Goal: Task Accomplishment & Management: Use online tool/utility

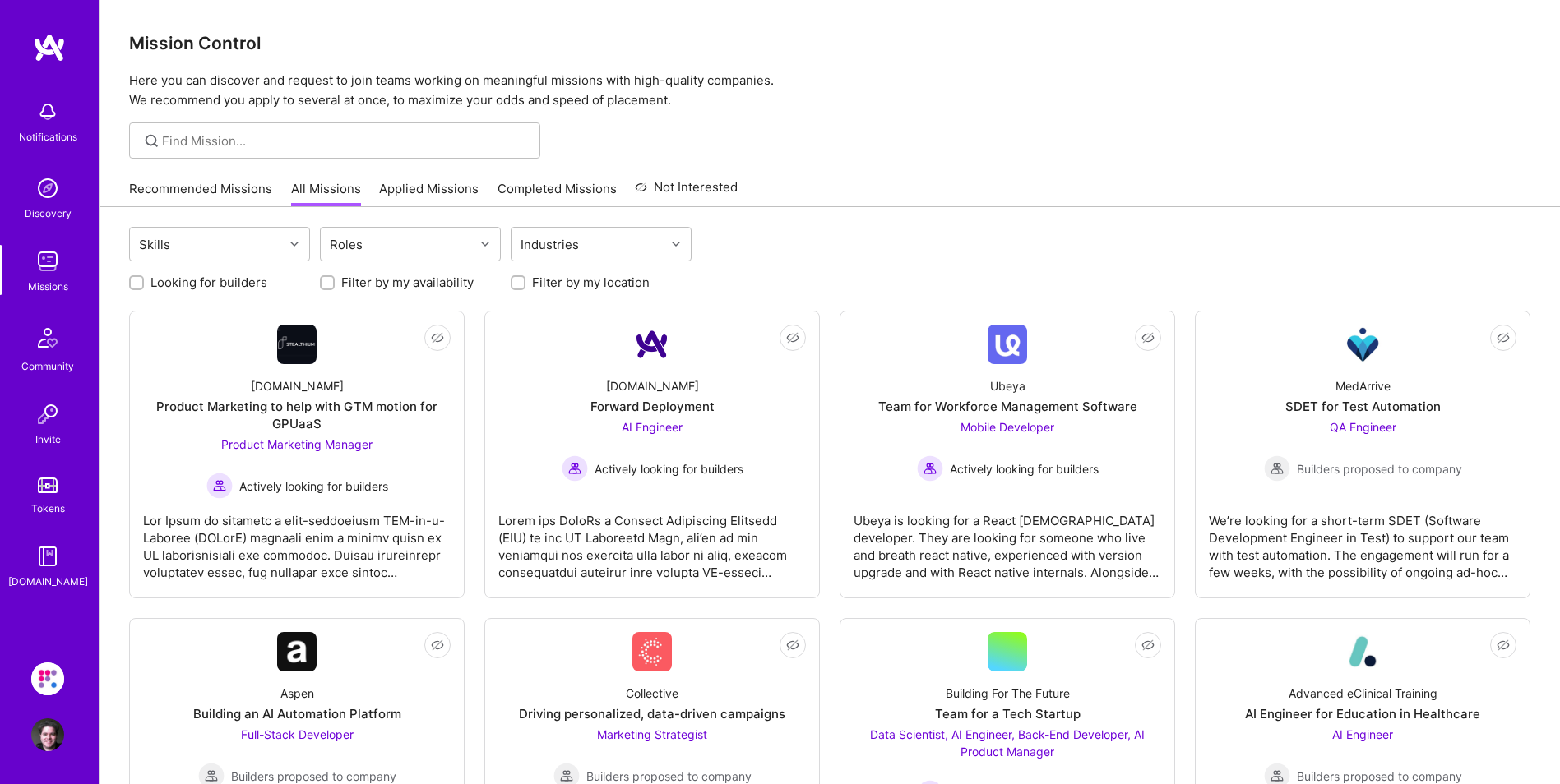
click at [48, 120] on img at bounding box center [48, 111] width 33 height 33
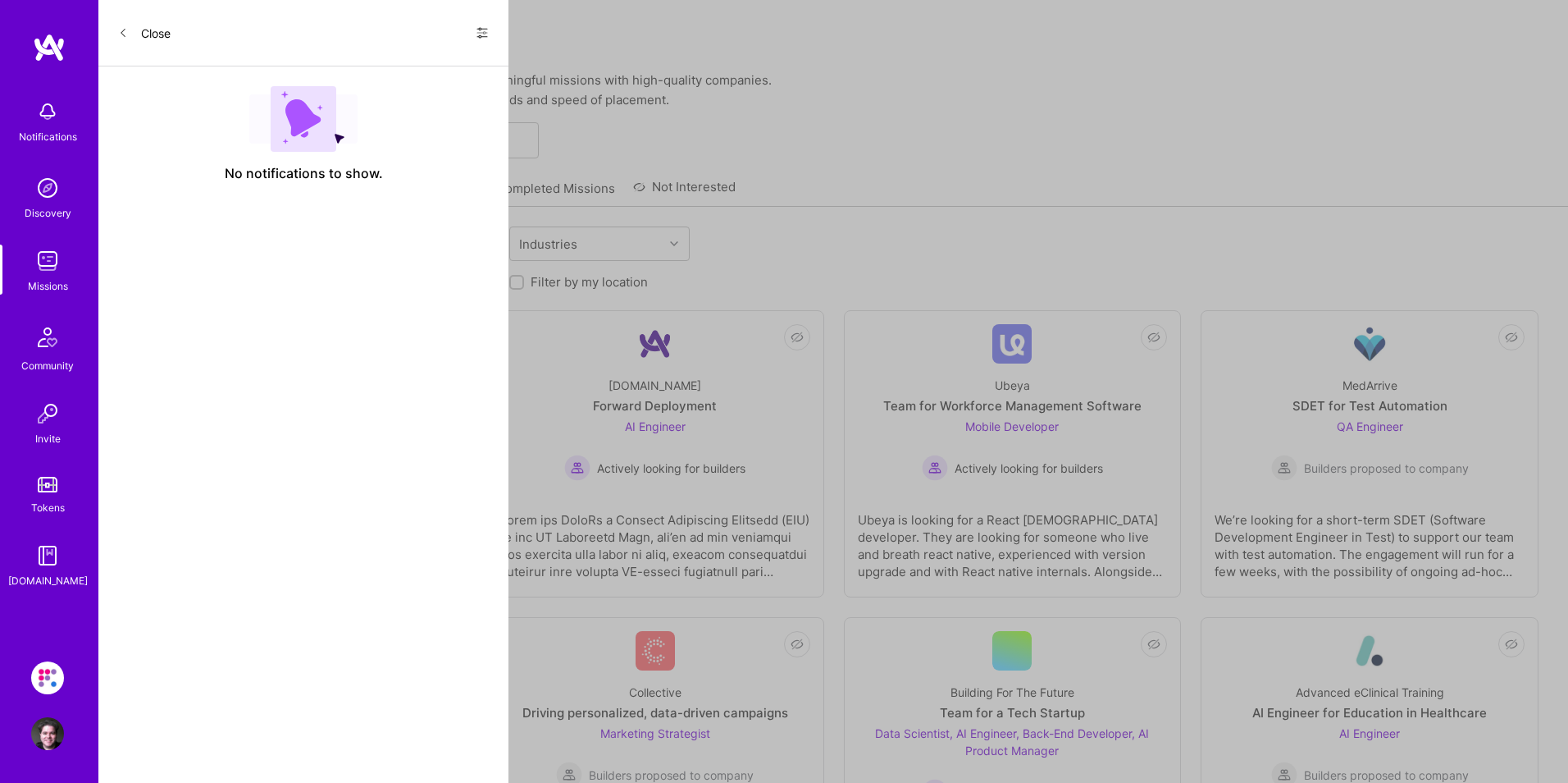
click at [476, 36] on icon at bounding box center [481, 33] width 13 height 13
click at [391, 71] on span "Show all notifications" at bounding box center [367, 67] width 114 height 17
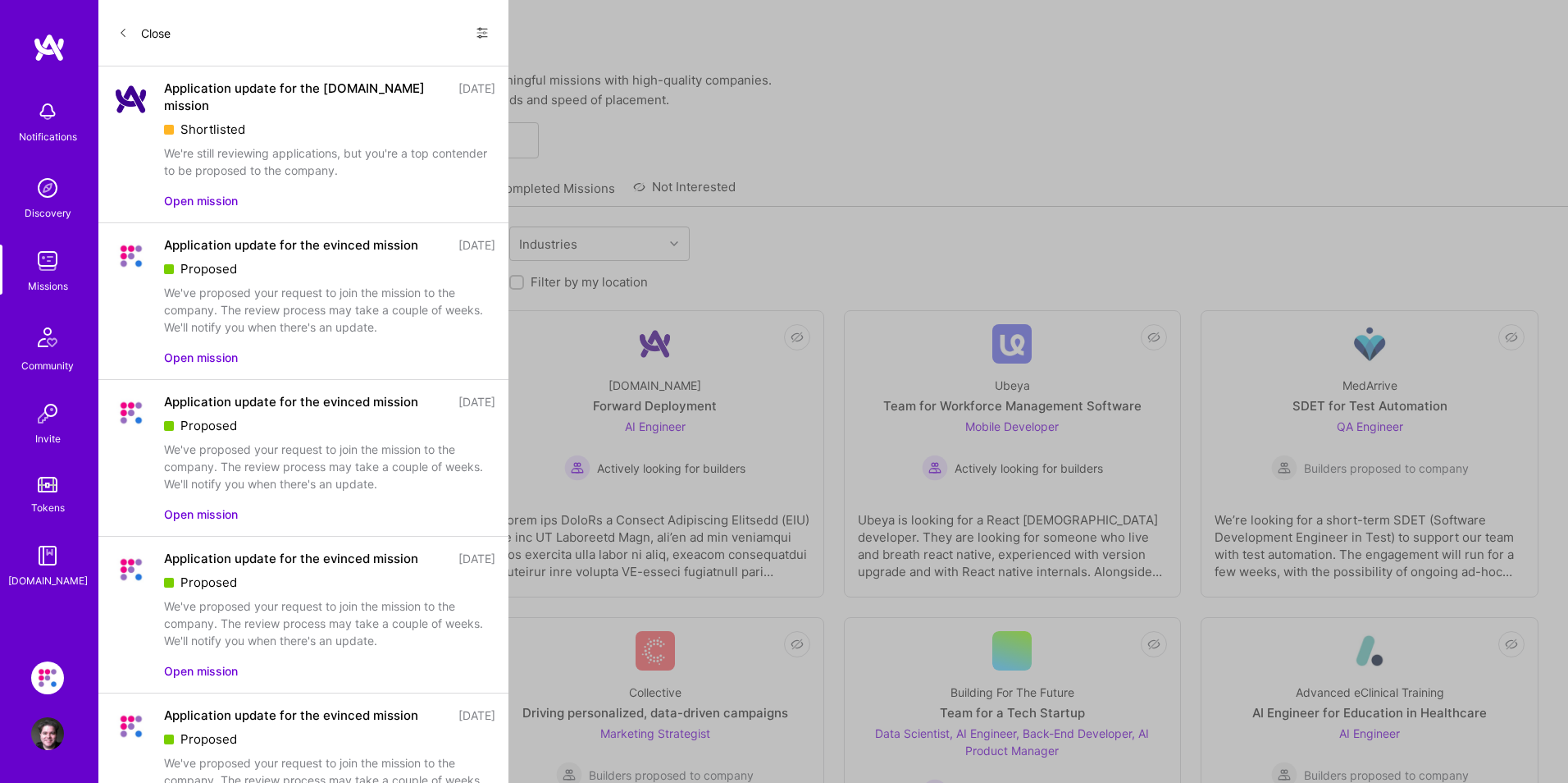
click at [207, 192] on button "Open mission" at bounding box center [201, 200] width 74 height 17
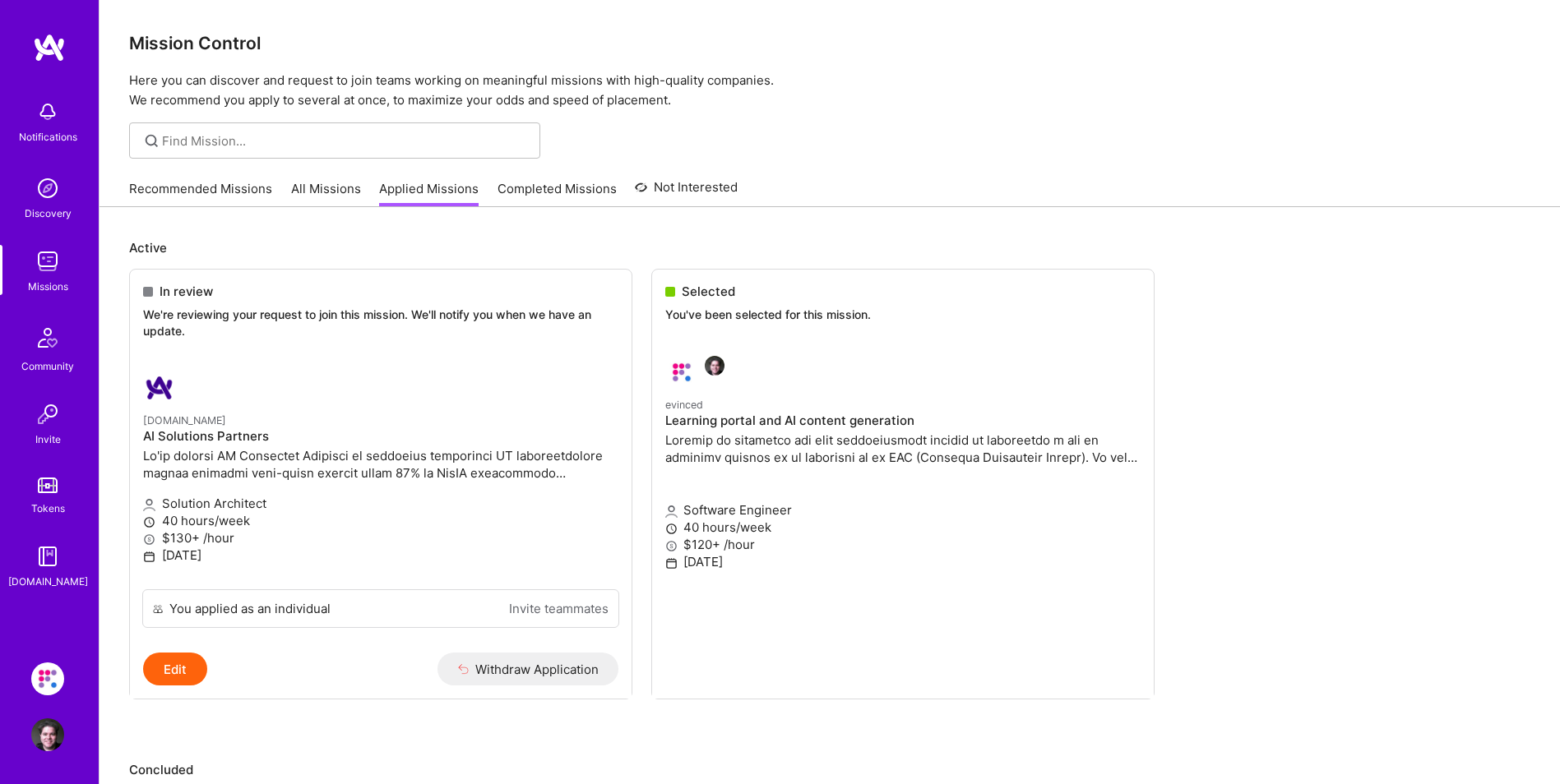
click at [312, 187] on link "All Missions" at bounding box center [326, 193] width 70 height 27
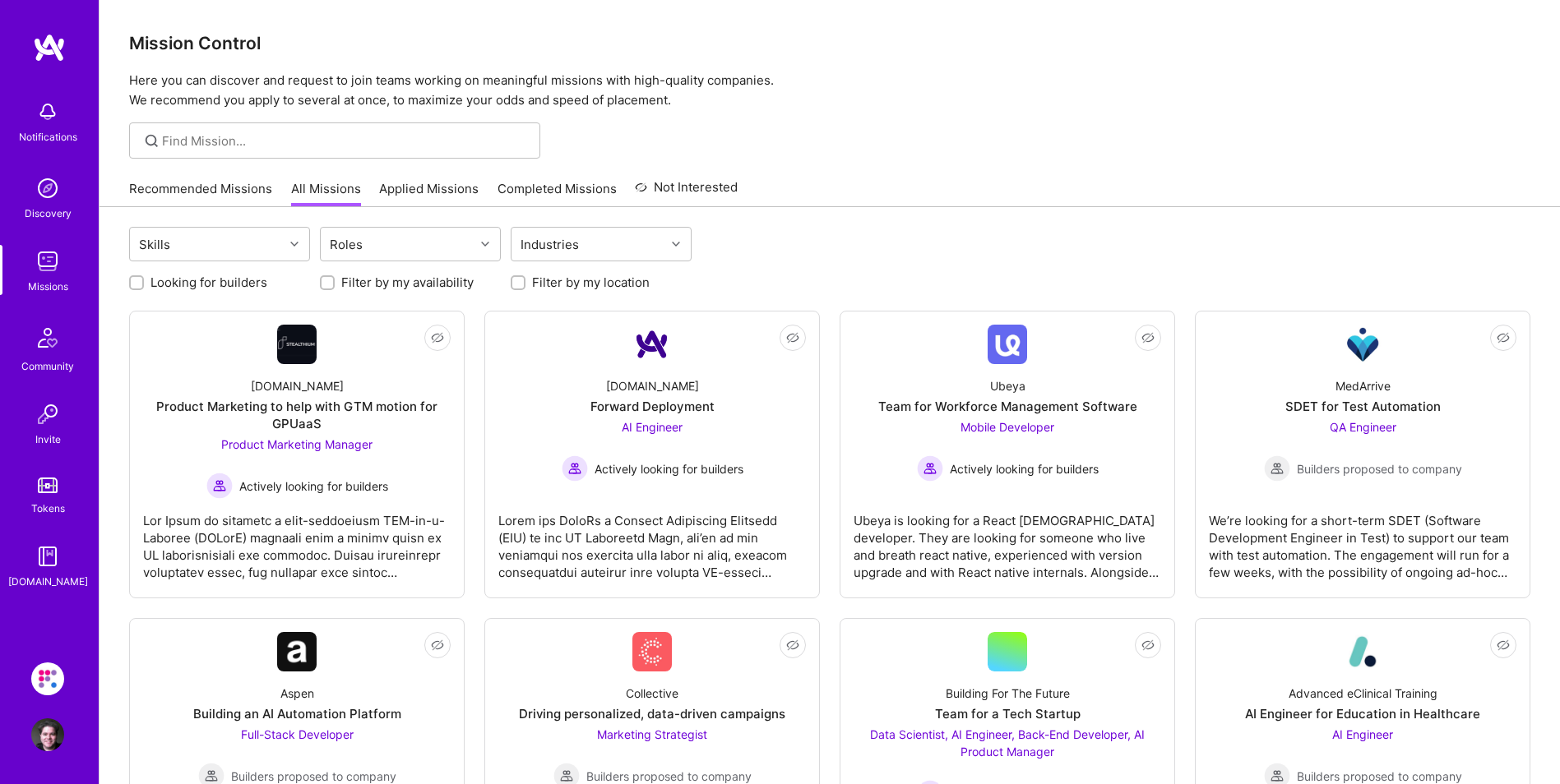
click at [242, 283] on label "Looking for builders" at bounding box center [209, 281] width 117 height 17
click at [144, 283] on input "Looking for builders" at bounding box center [139, 284] width 12 height 12
checkbox input "true"
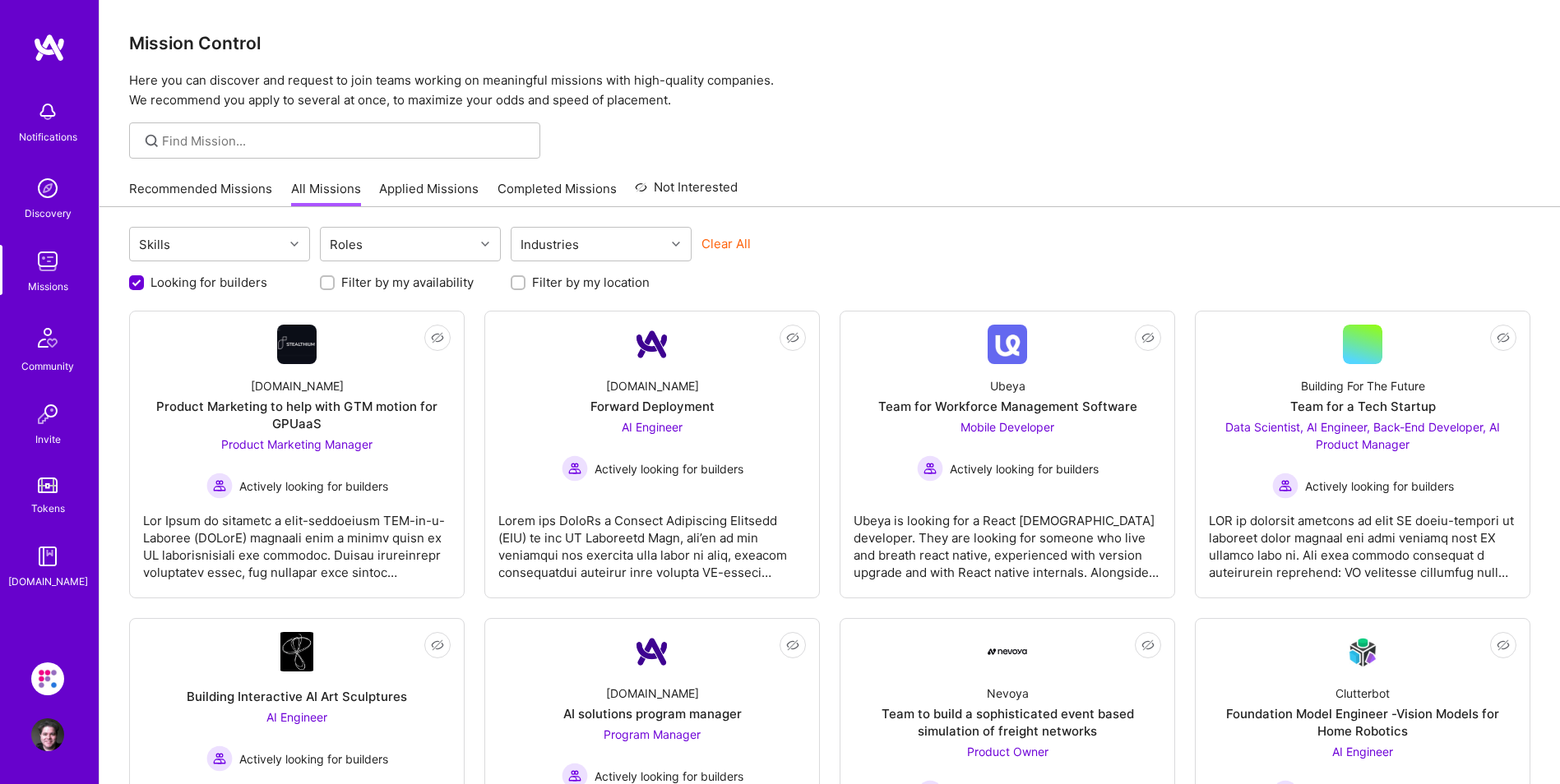
click at [371, 279] on label "Filter by my availability" at bounding box center [407, 281] width 133 height 17
click at [335, 279] on input "Filter by my availability" at bounding box center [329, 284] width 12 height 12
checkbox input "true"
click at [547, 276] on label "Filter by my location" at bounding box center [590, 281] width 118 height 17
click at [525, 278] on input "Filter by my location" at bounding box center [520, 284] width 12 height 12
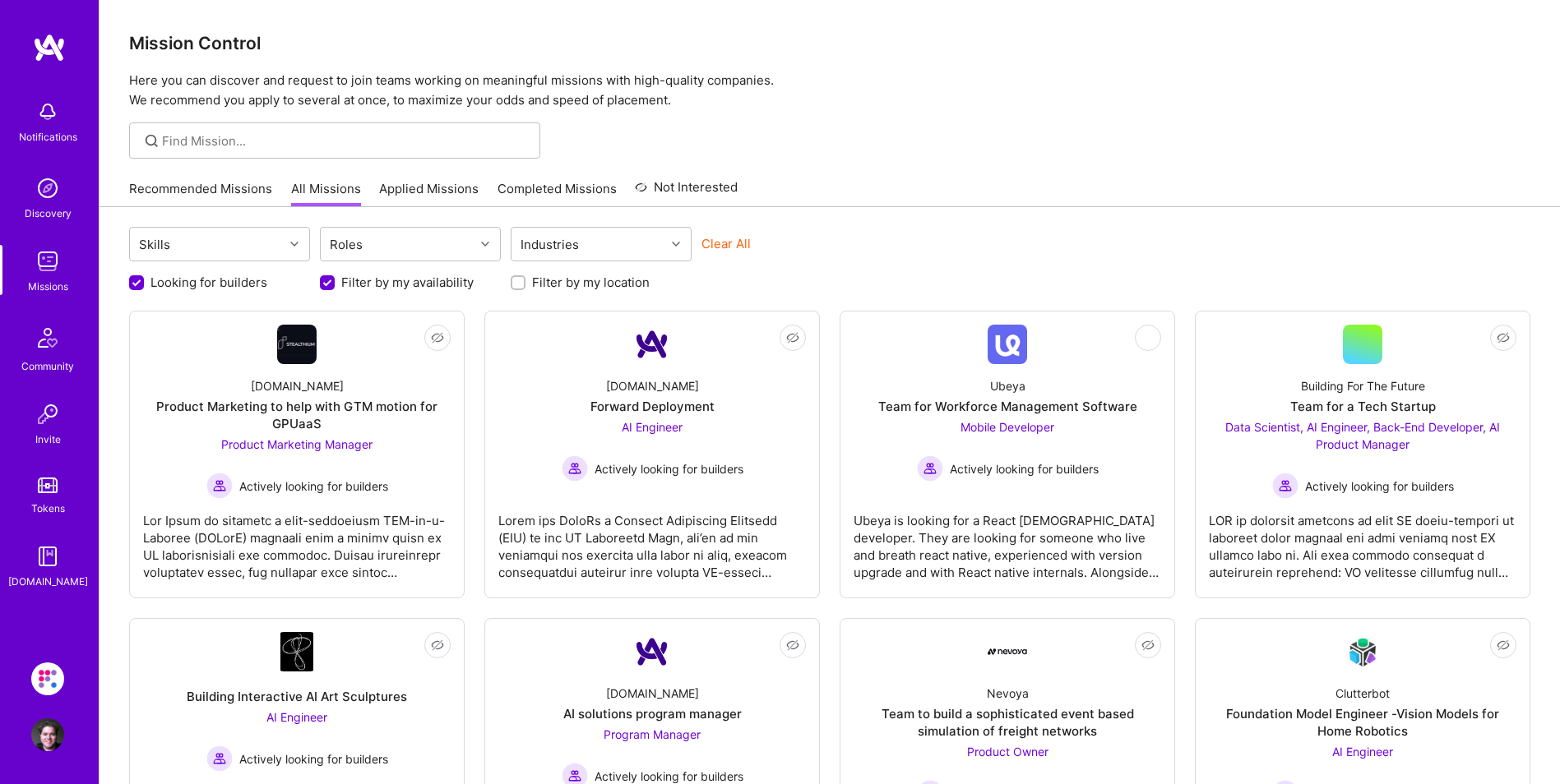
checkbox input "true"
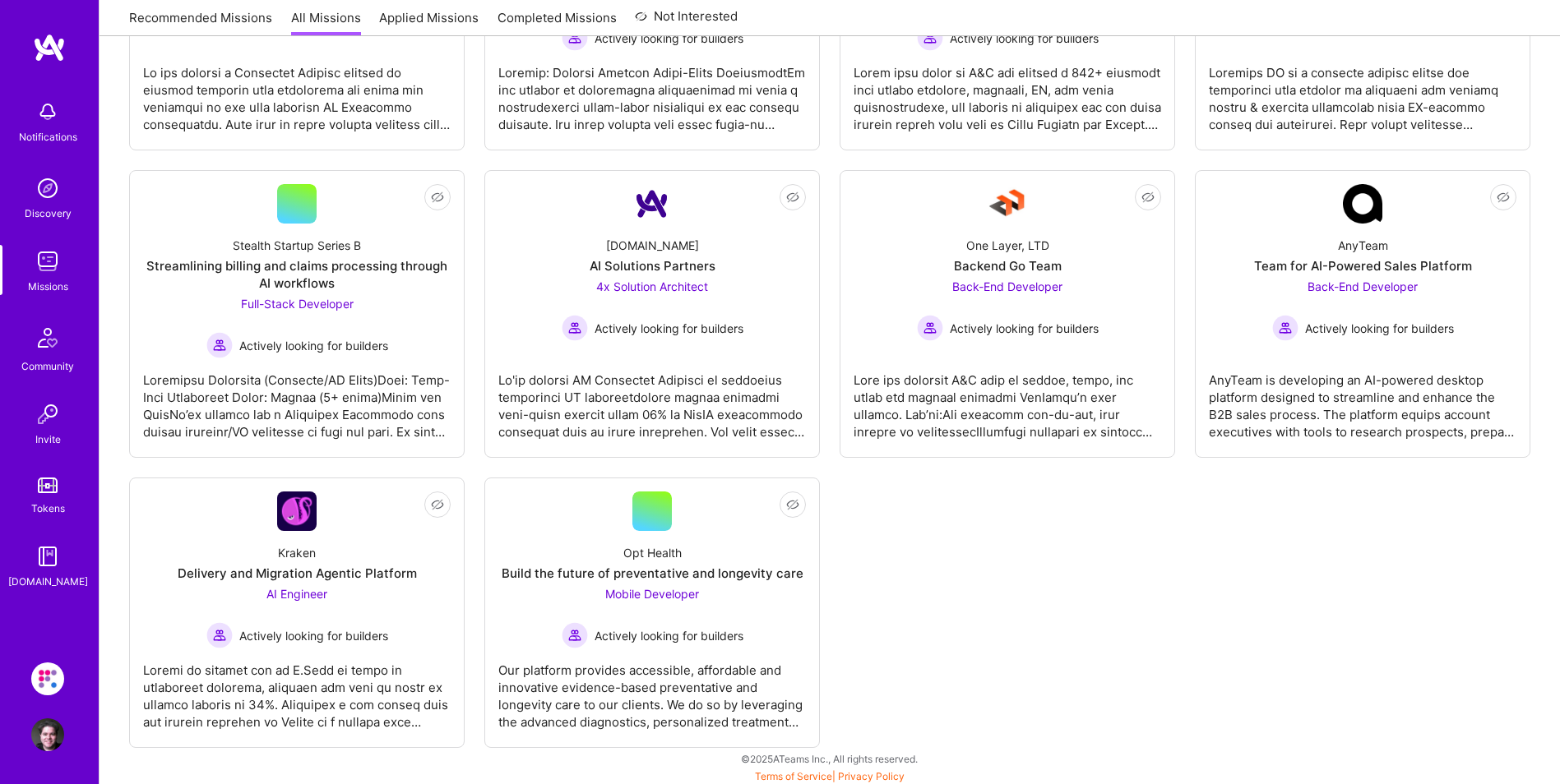
scroll to position [758, 0]
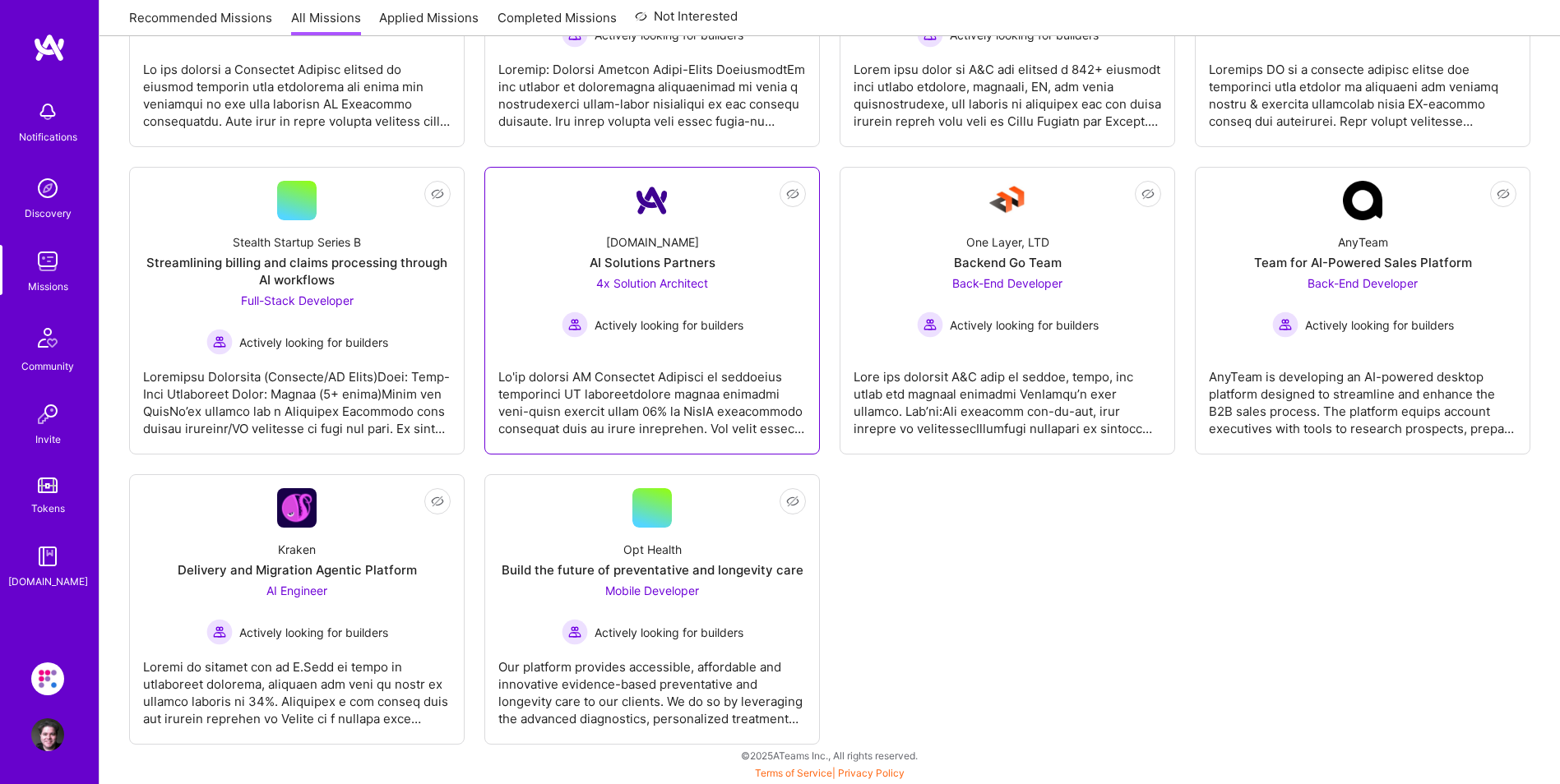
click at [648, 204] on img at bounding box center [652, 201] width 40 height 40
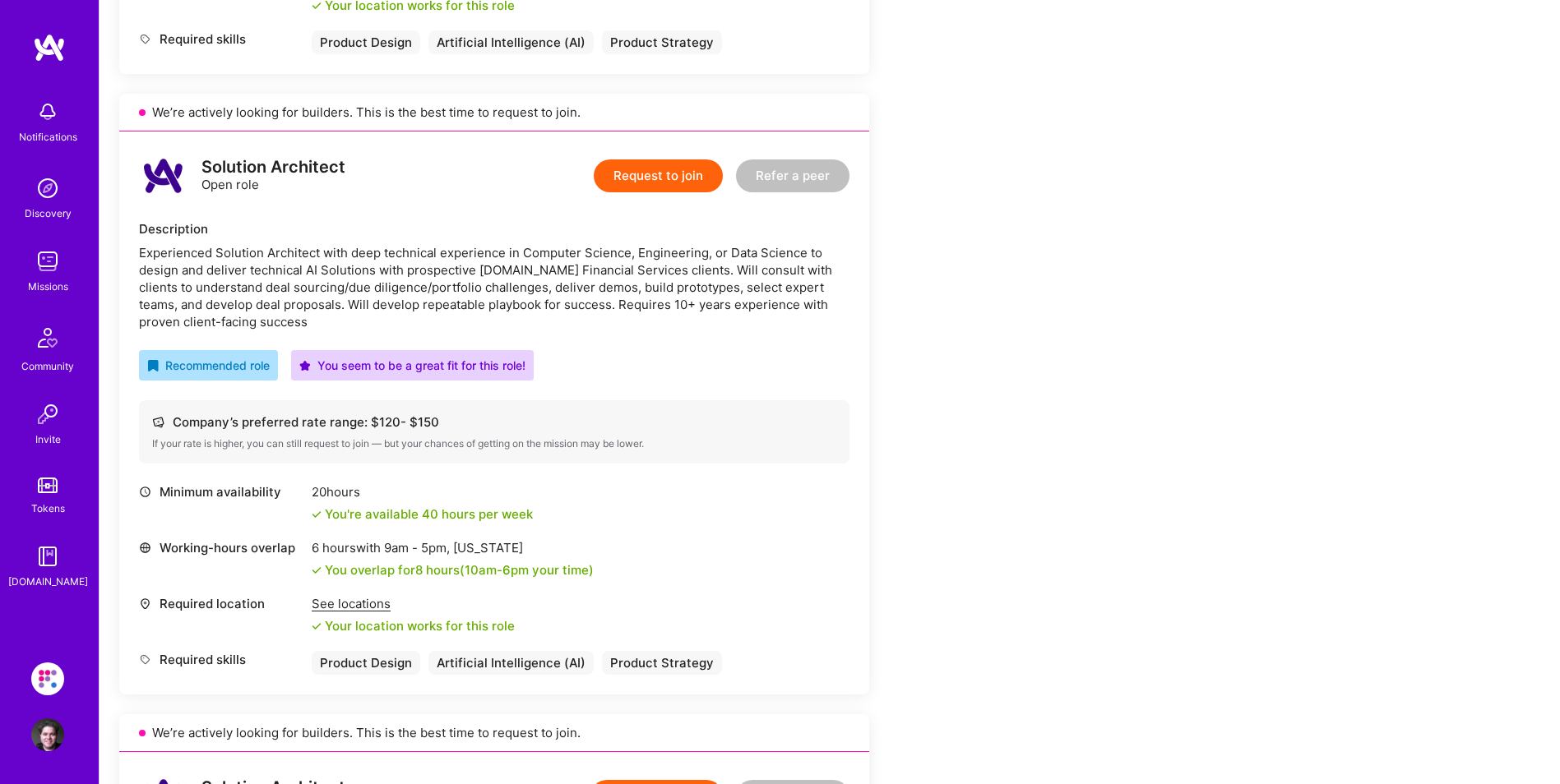
scroll to position [1539, 0]
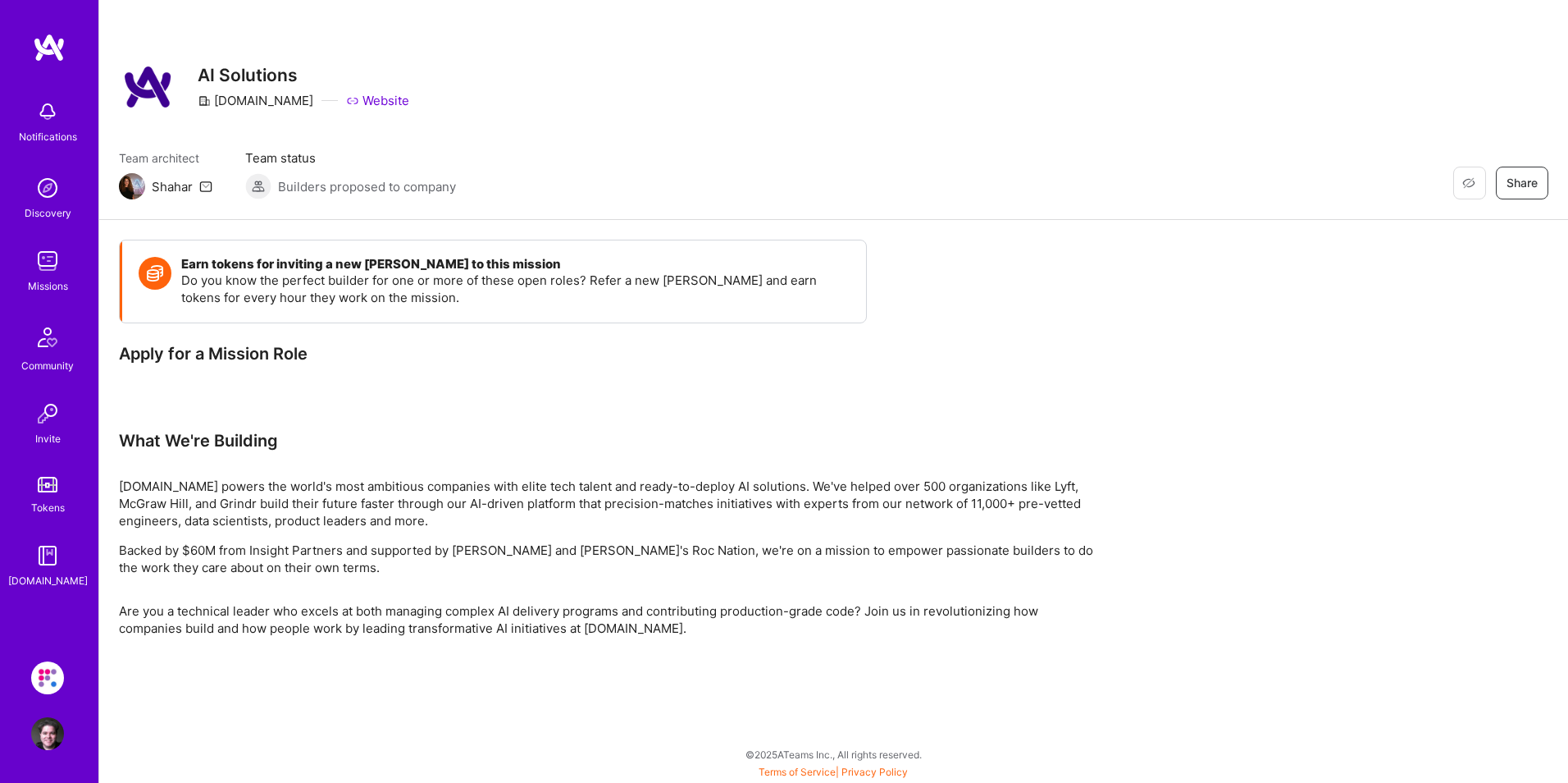
click at [442, 40] on div "Restore Not Interested Share AI Solutions A.Team Website Team architect Shahar …" at bounding box center [833, 110] width 1469 height 219
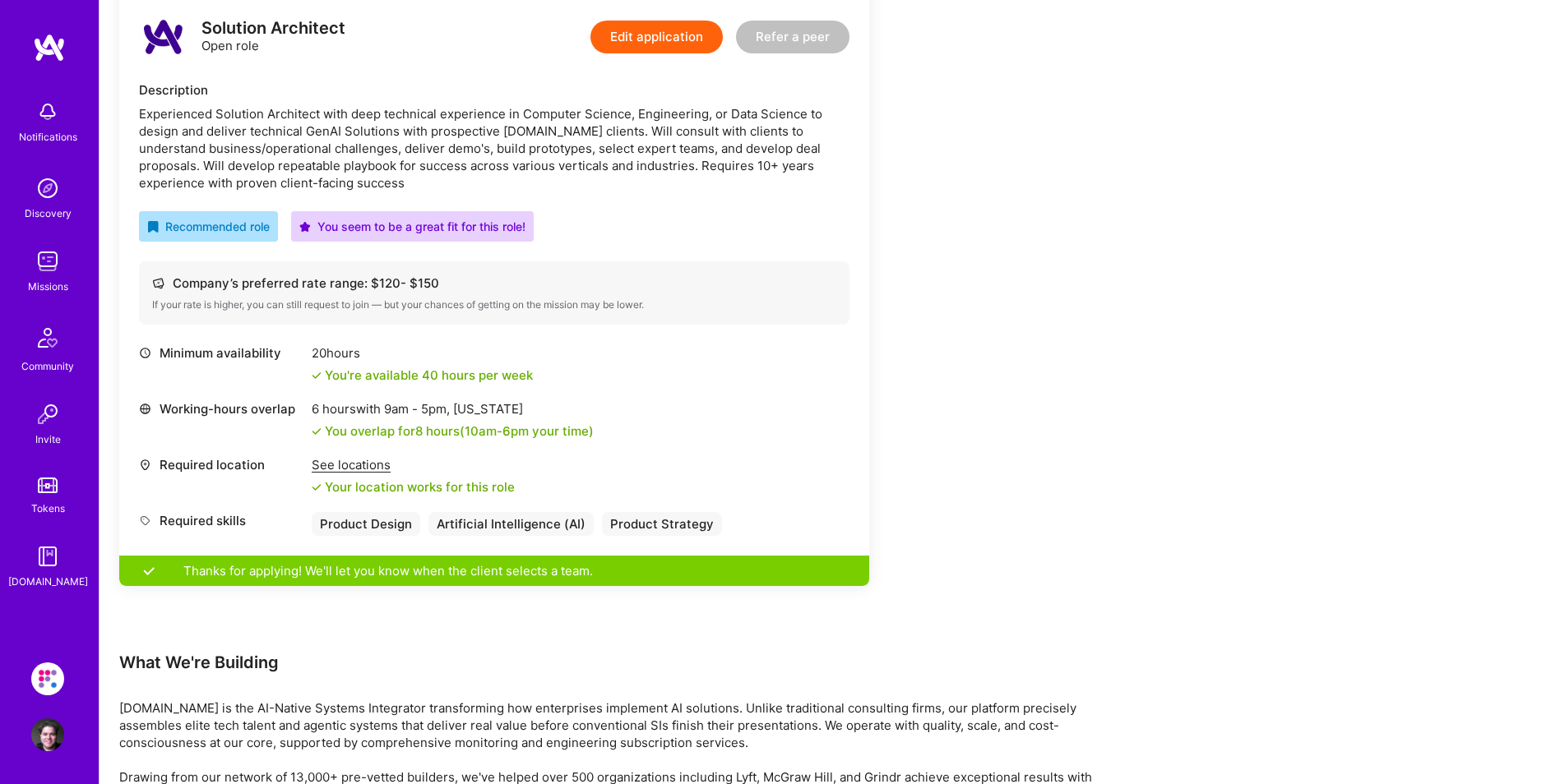
scroll to position [2218, 0]
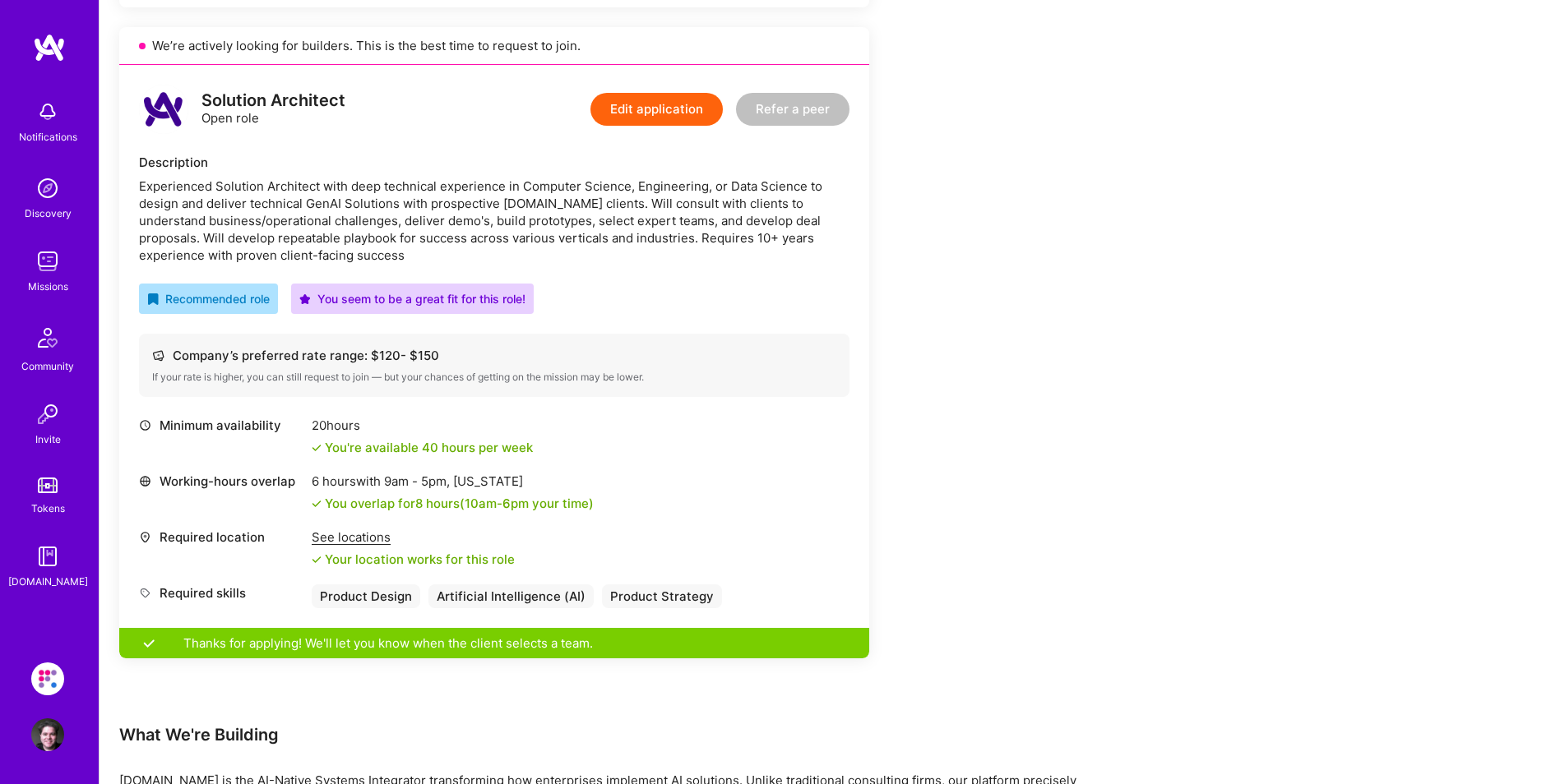
click at [42, 262] on img at bounding box center [48, 260] width 33 height 33
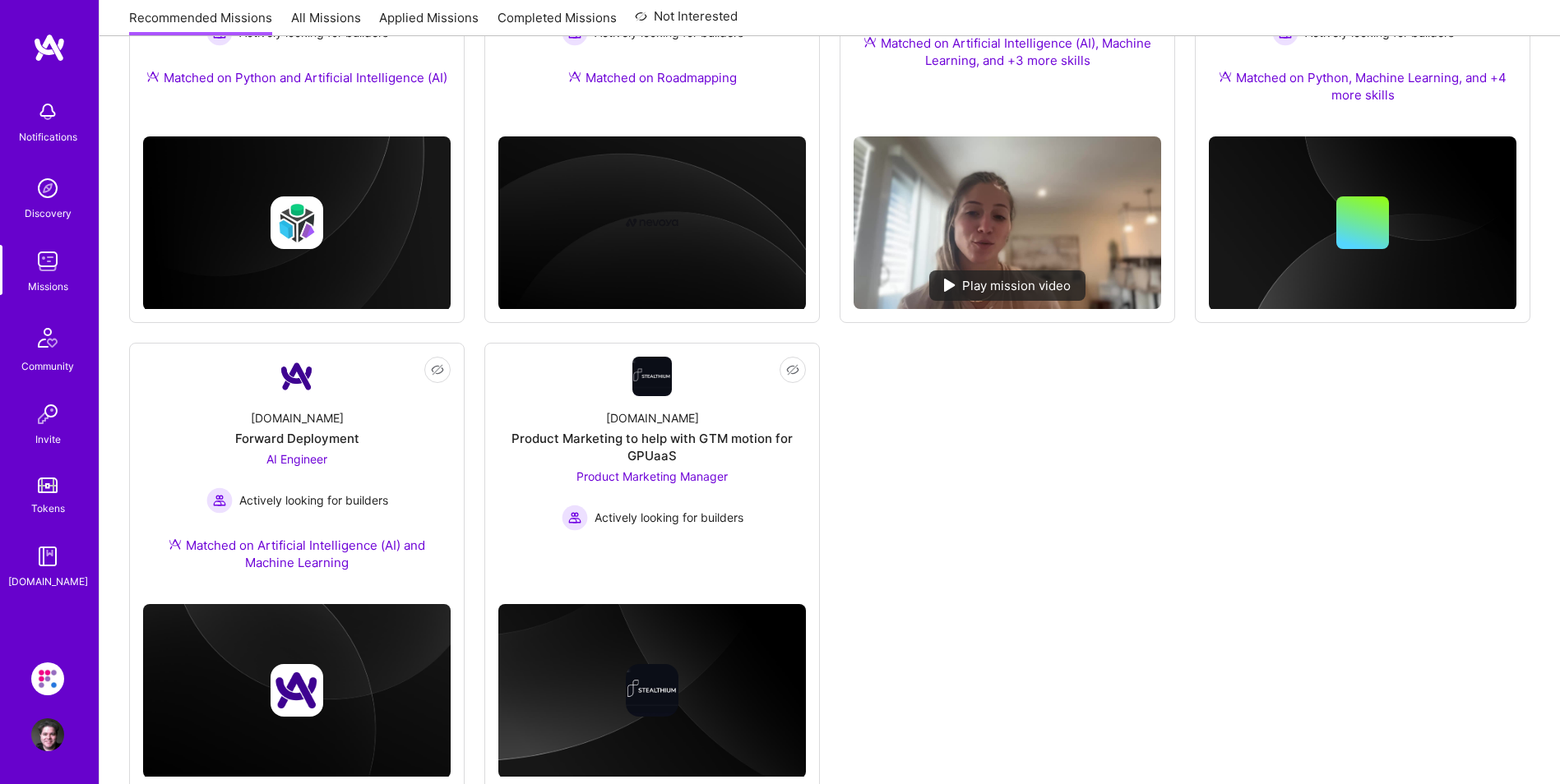
scroll to position [917, 0]
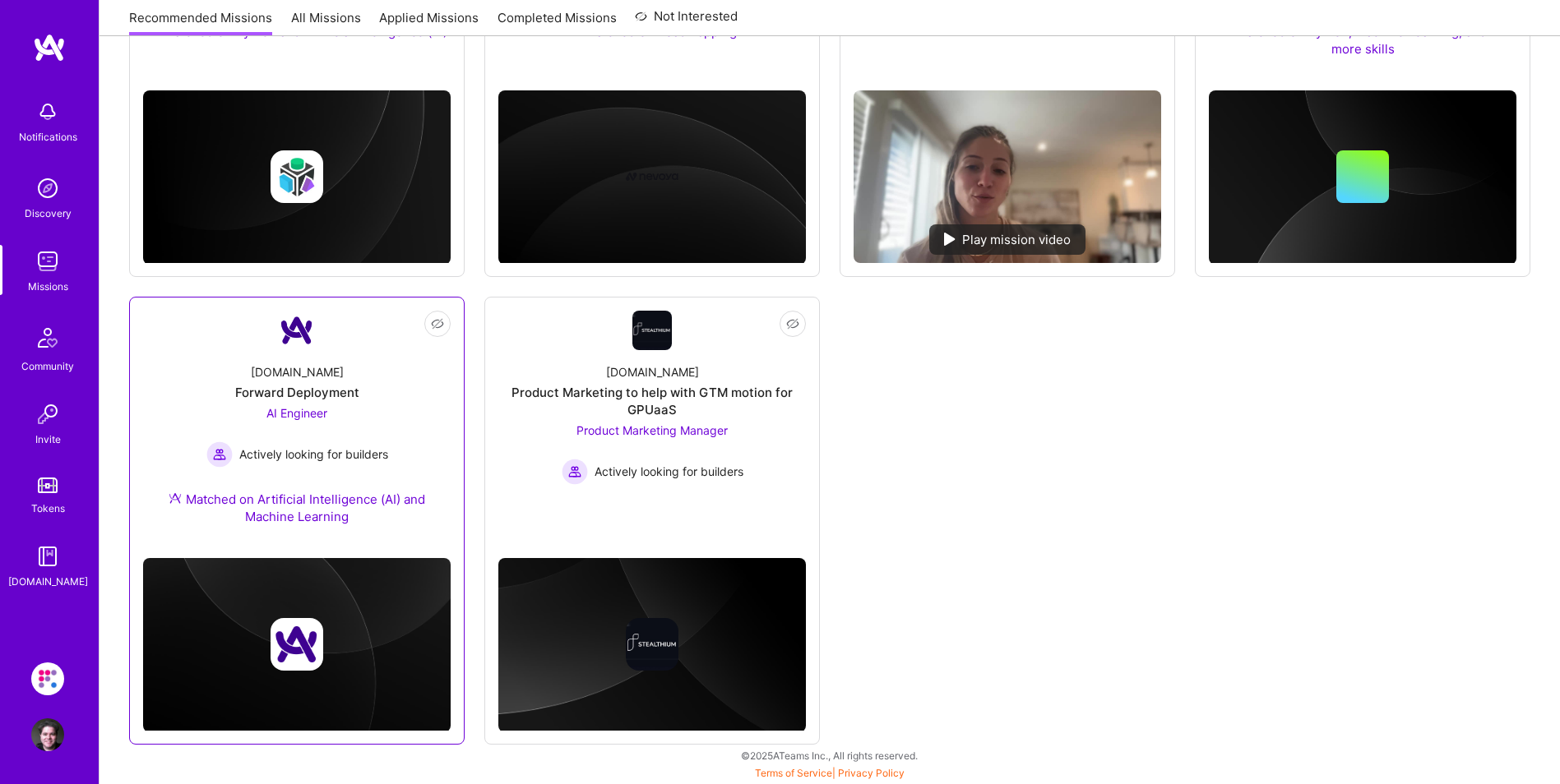
click at [302, 389] on div "Forward Deployment" at bounding box center [296, 392] width 124 height 17
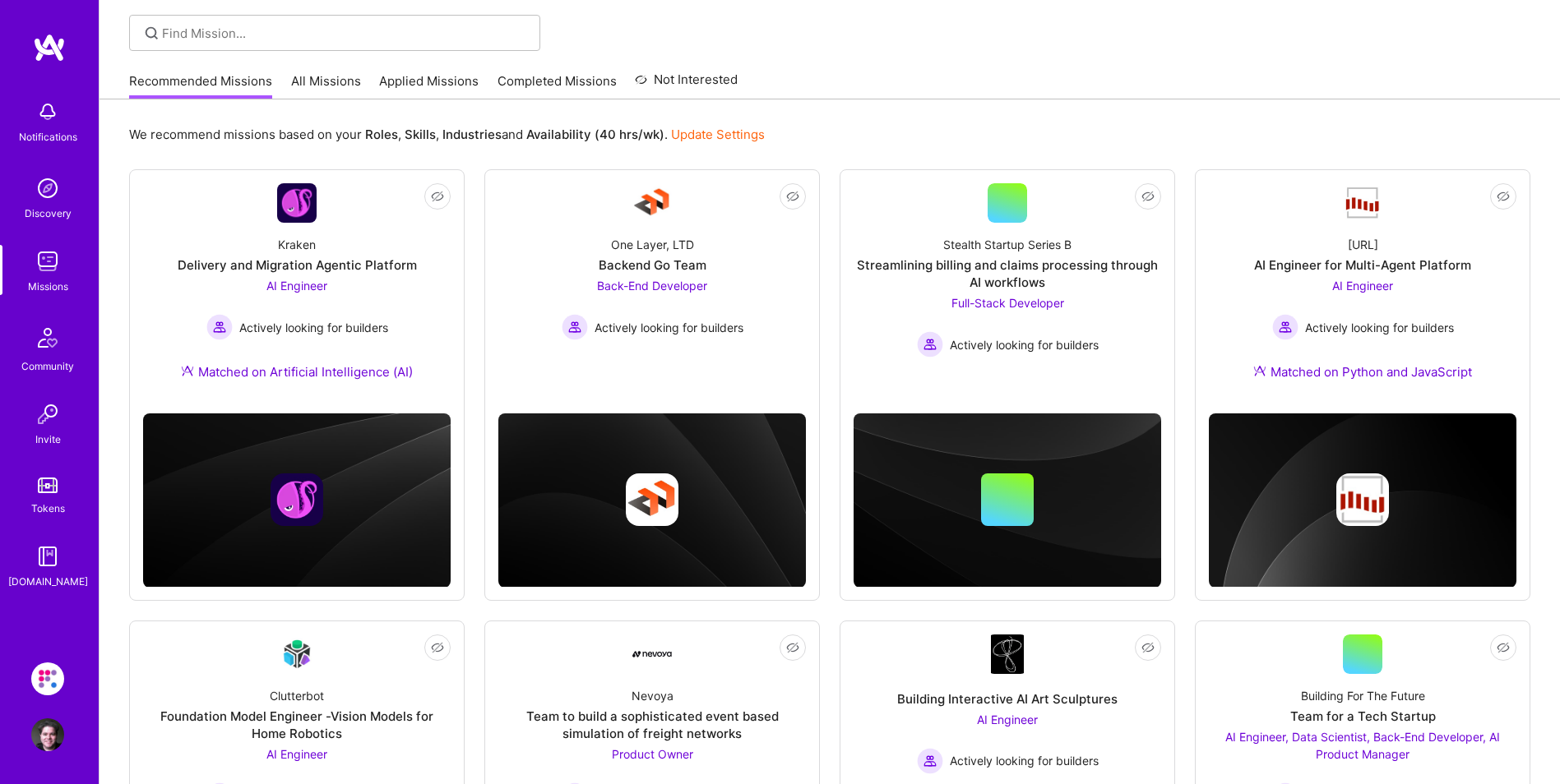
scroll to position [0, 0]
